Goal: Information Seeking & Learning: Learn about a topic

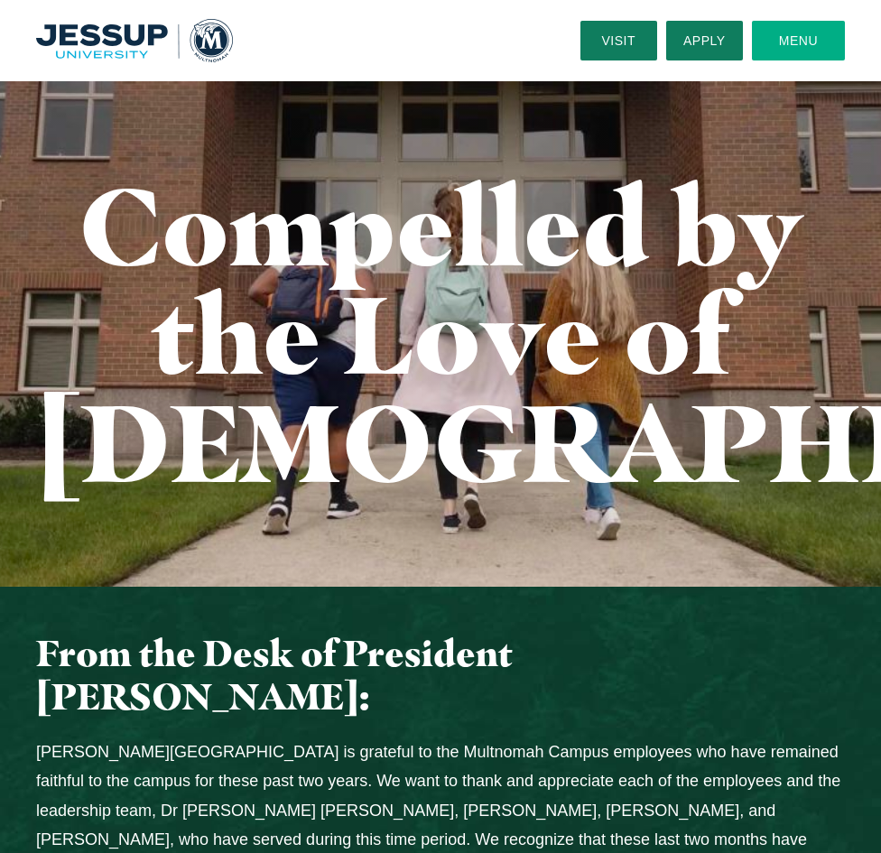
click at [820, 43] on button "Menu" at bounding box center [798, 41] width 93 height 40
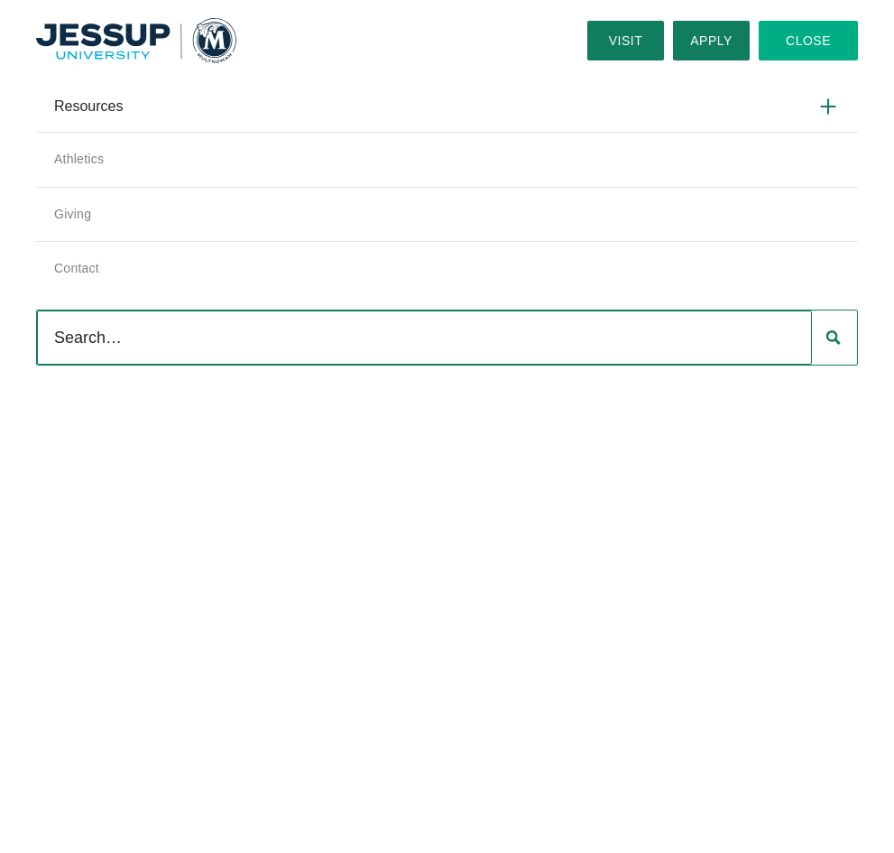
click at [251, 341] on input "Search" at bounding box center [424, 337] width 775 height 54
type input "c"
type input "leadership conference"
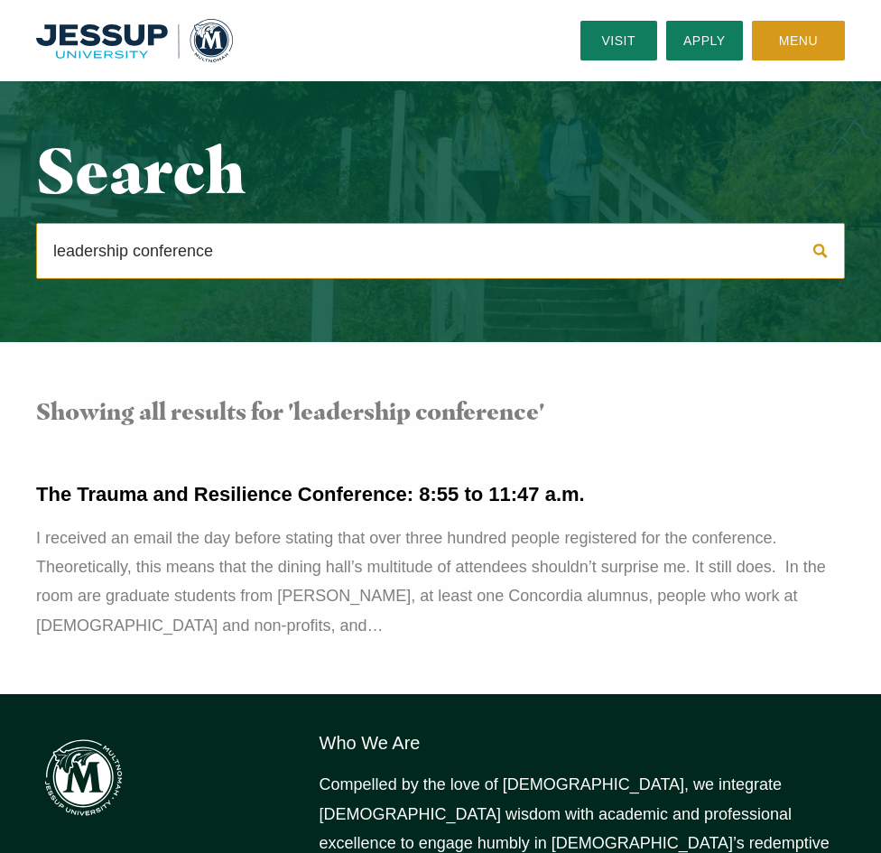
click at [781, 36] on button "Menu" at bounding box center [798, 41] width 93 height 40
